Goal: Find contact information: Find contact information

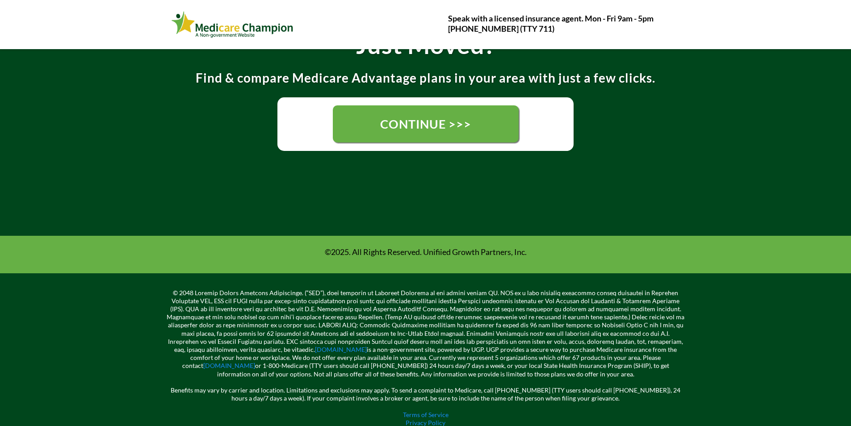
scroll to position [223, 0]
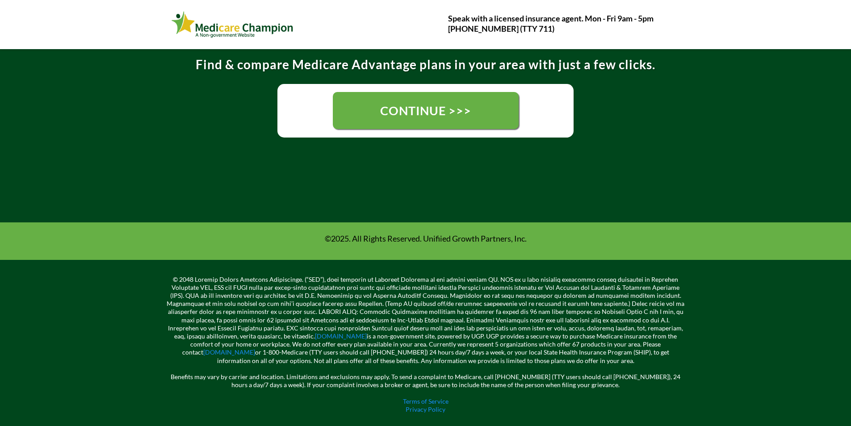
click at [370, 112] on link "CONTINUE >>>" at bounding box center [426, 110] width 186 height 37
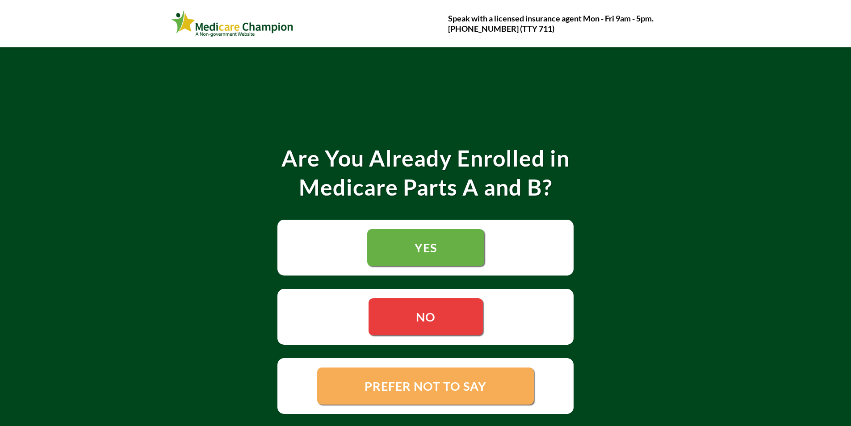
click at [323, 397] on link "PREFER NOT TO SAY" at bounding box center [425, 386] width 217 height 37
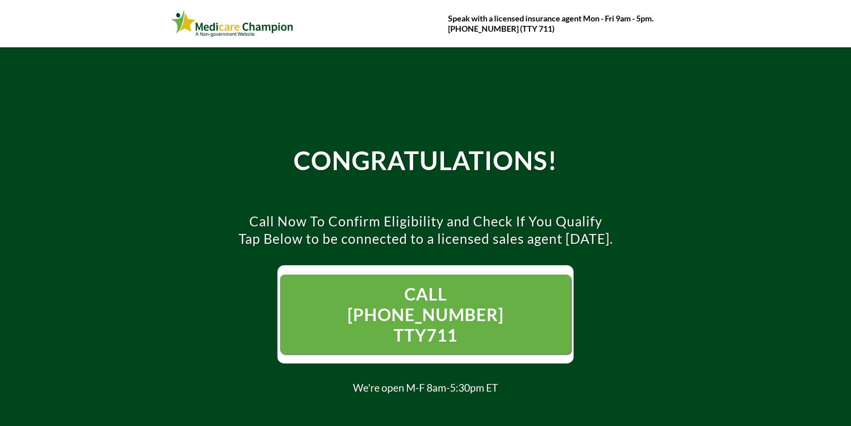
click at [404, 277] on span "CALL 1- 844-594-3043 TTY711" at bounding box center [425, 314] width 200 height 79
